Goal: Information Seeking & Learning: Learn about a topic

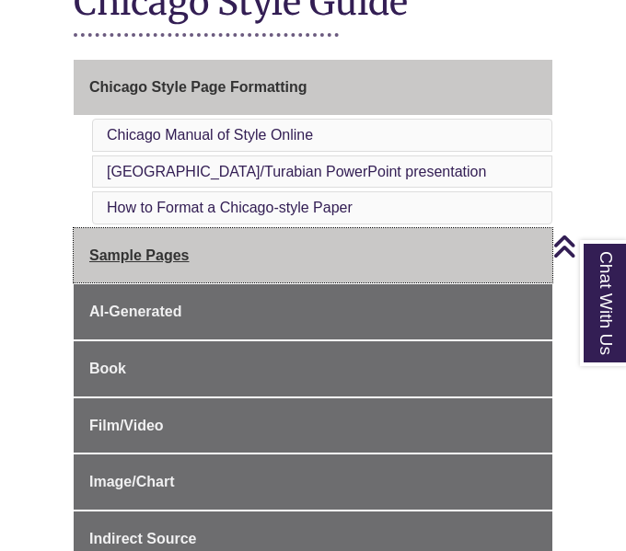
scroll to position [393, 0]
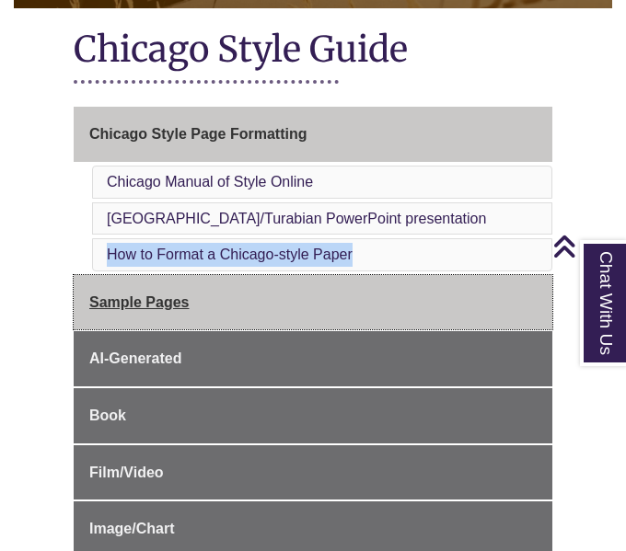
click at [199, 278] on link "Sample Pages" at bounding box center [313, 302] width 478 height 55
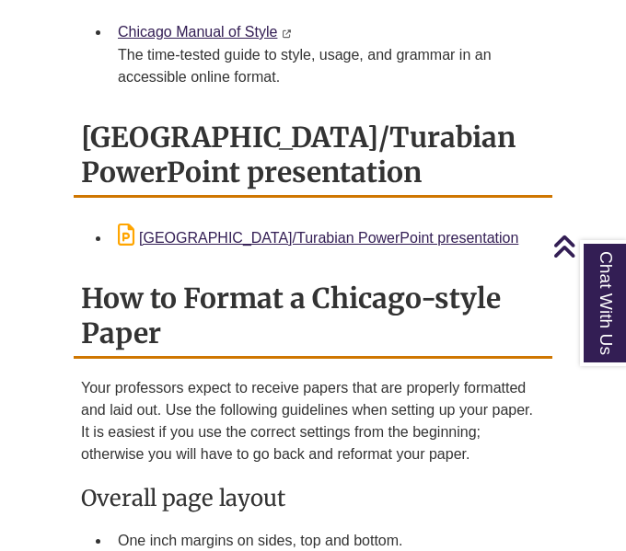
scroll to position [1878, 0]
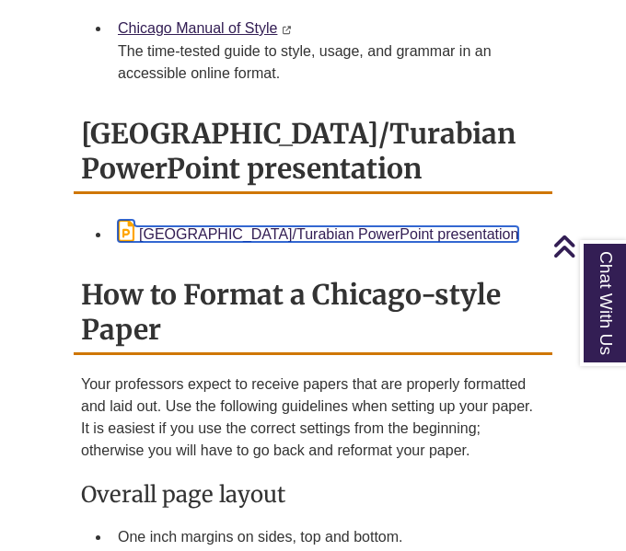
click at [248, 226] on link "[GEOGRAPHIC_DATA]/Turabian PowerPoint presentation" at bounding box center [318, 234] width 400 height 16
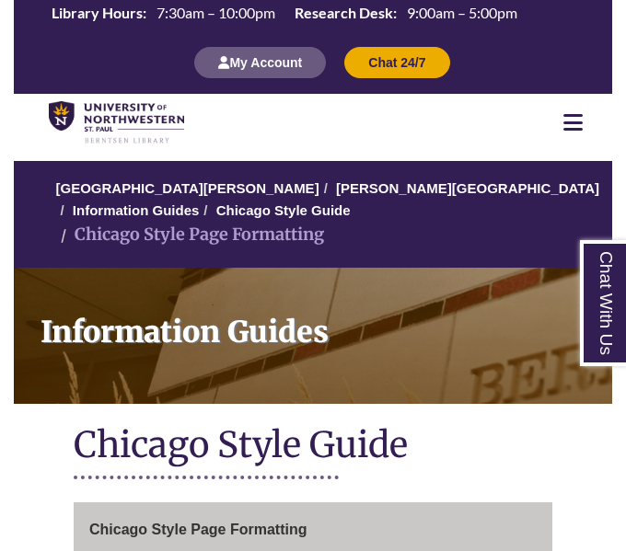
scroll to position [2126, 0]
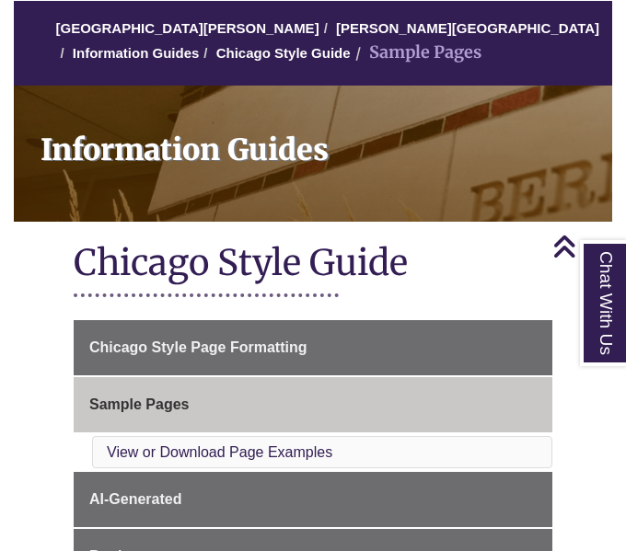
scroll to position [27, 0]
